Goal: Find contact information: Obtain details needed to contact an individual or organization

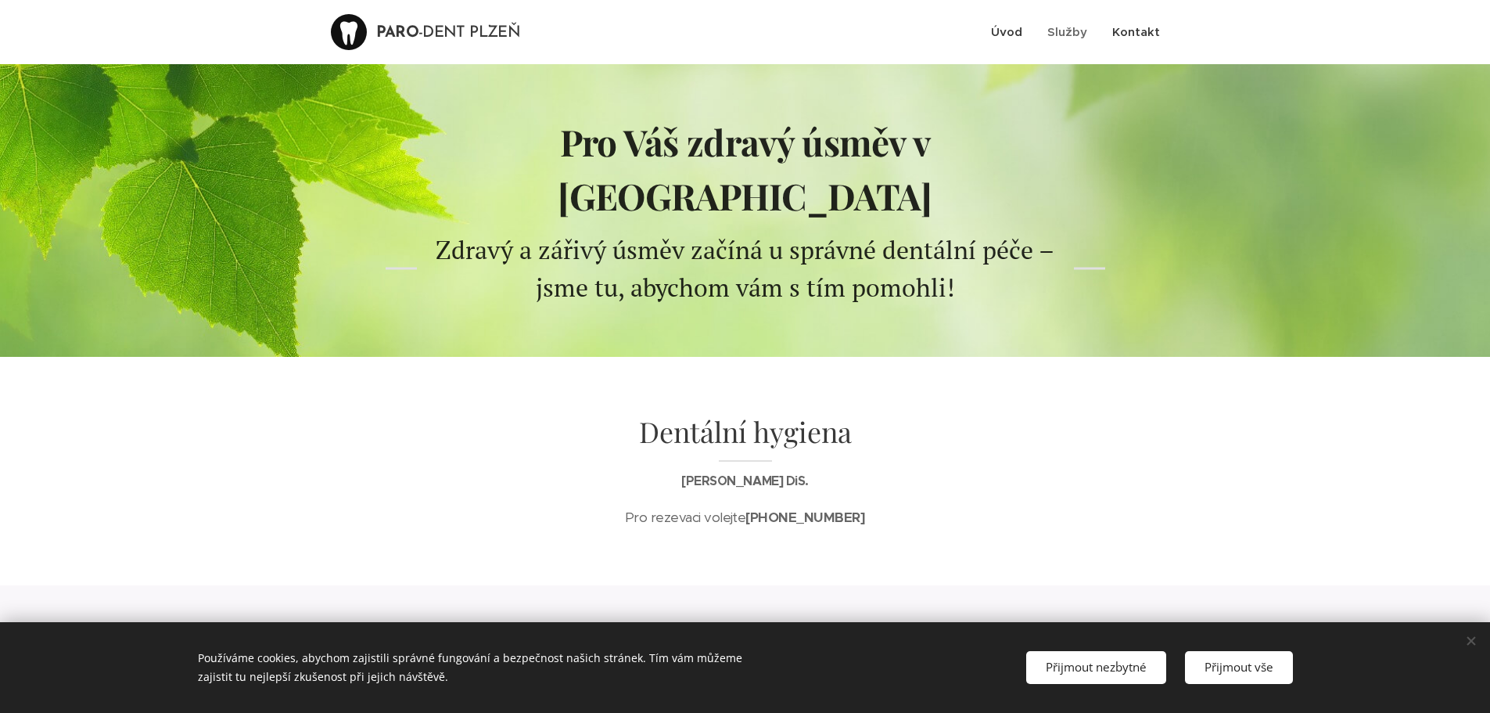
click at [1143, 30] on span "Kontakt" at bounding box center [1136, 31] width 48 height 15
click at [1151, 32] on span "Kontakt" at bounding box center [1136, 31] width 48 height 15
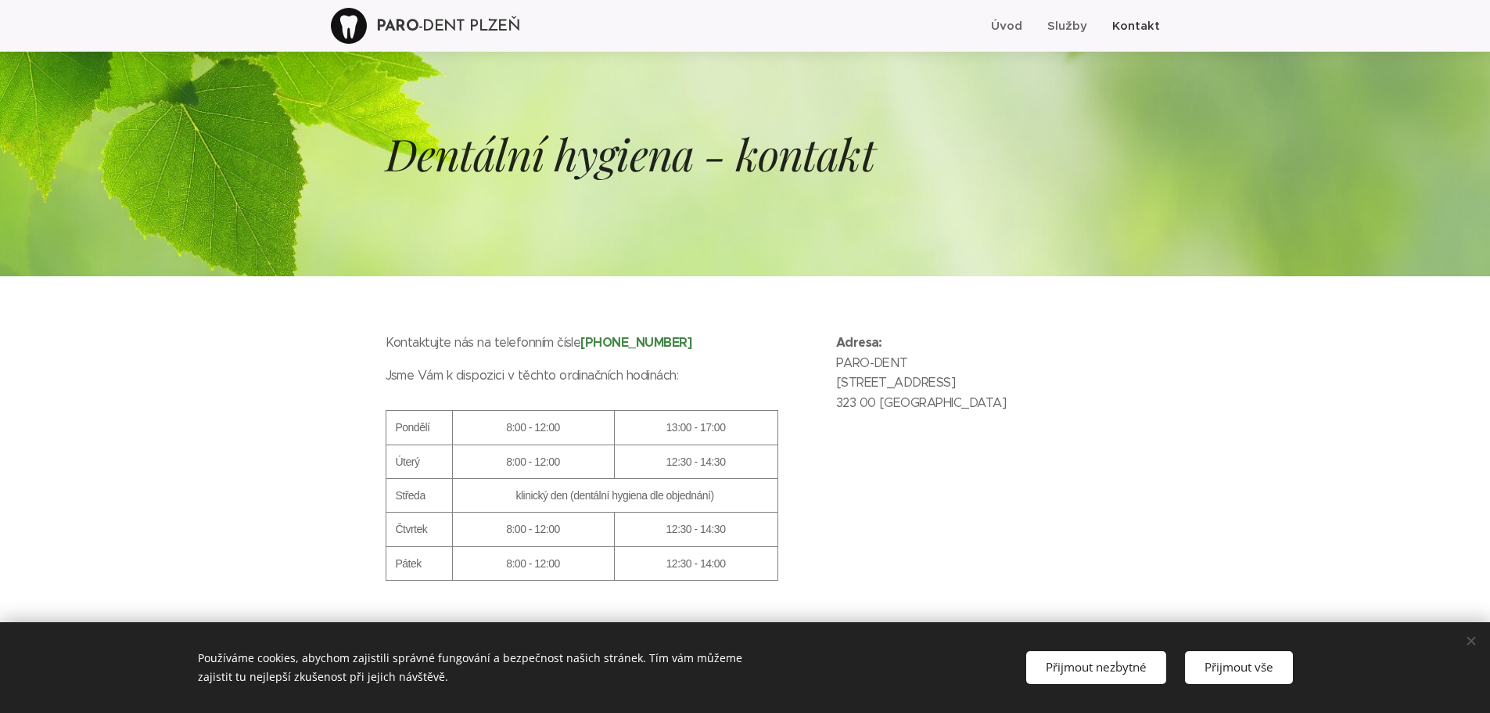
scroll to position [65, 0]
